Goal: Use online tool/utility

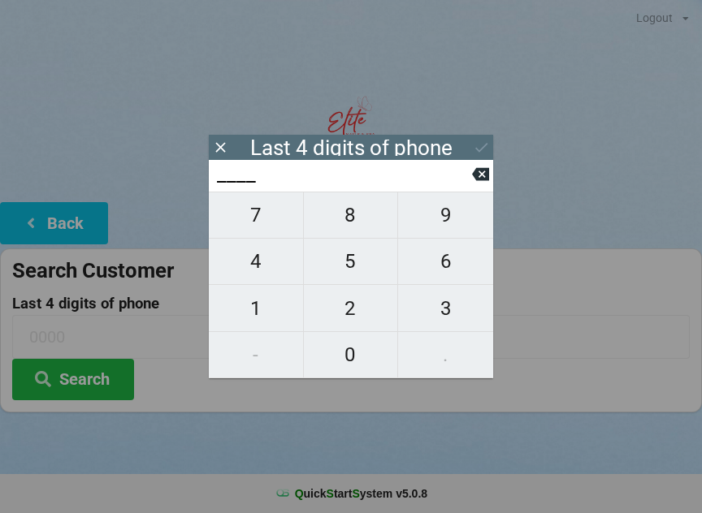
click at [351, 353] on span "0" at bounding box center [351, 355] width 94 height 34
type input "0___"
click at [352, 312] on span "2" at bounding box center [351, 309] width 94 height 34
type input "02__"
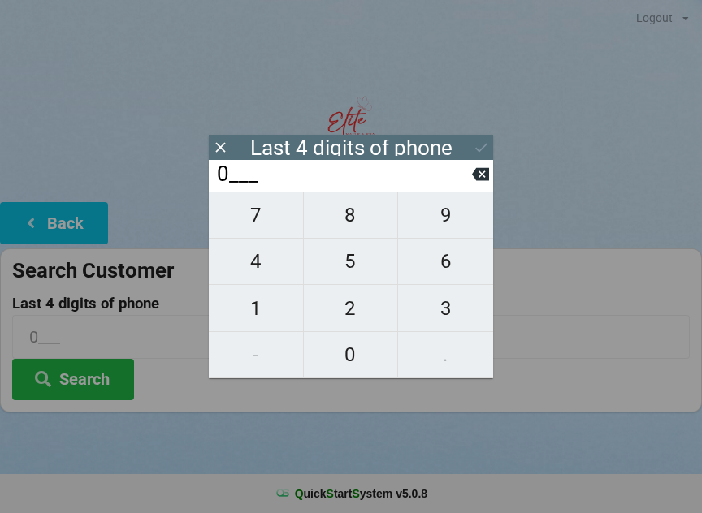
type input "02__"
click at [427, 268] on span "6" at bounding box center [445, 261] width 95 height 34
type input "026_"
click at [352, 362] on span "0" at bounding box center [351, 355] width 94 height 34
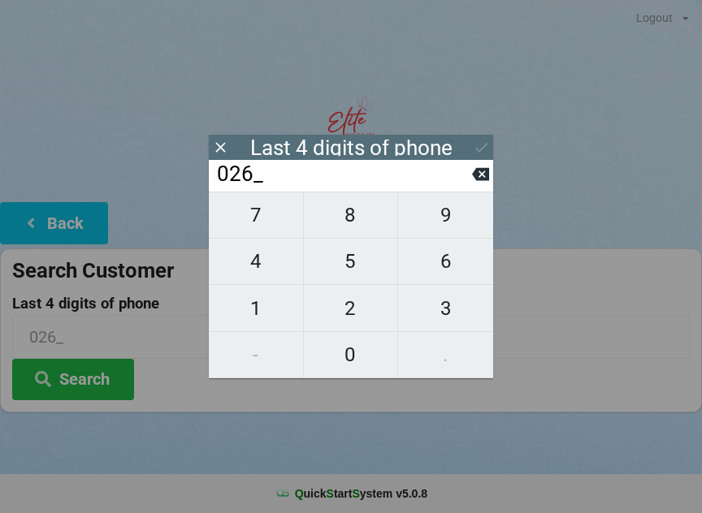
type input "0260"
click at [484, 152] on icon at bounding box center [481, 147] width 17 height 17
